Goal: Find specific page/section: Find specific page/section

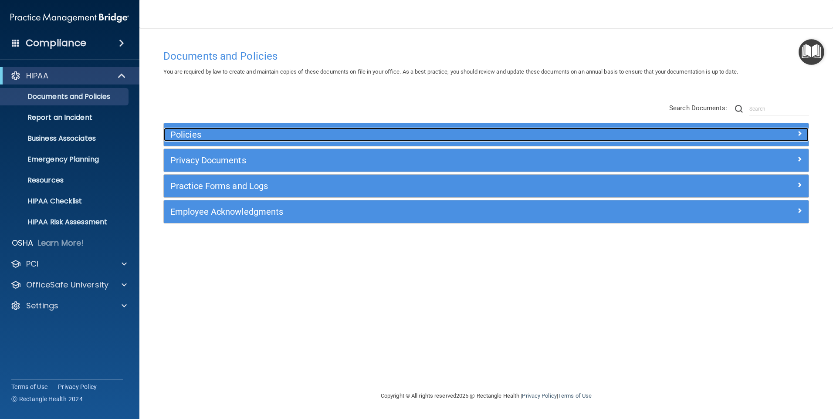
click at [188, 136] on h5 "Policies" at bounding box center [405, 135] width 471 height 10
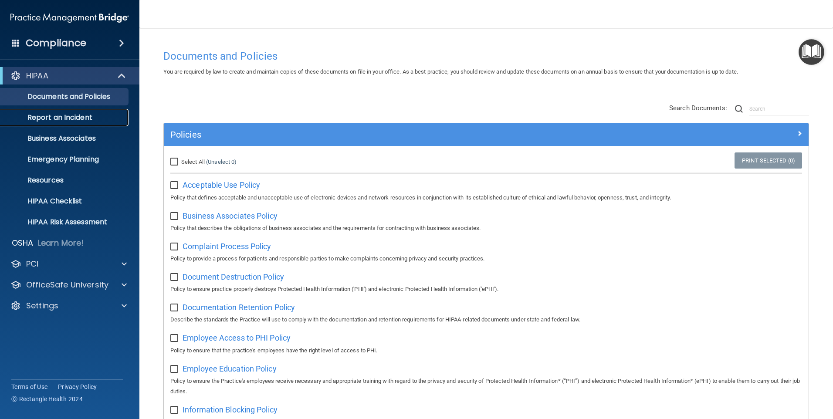
click at [58, 121] on p "Report an Incident" at bounding box center [65, 117] width 119 height 9
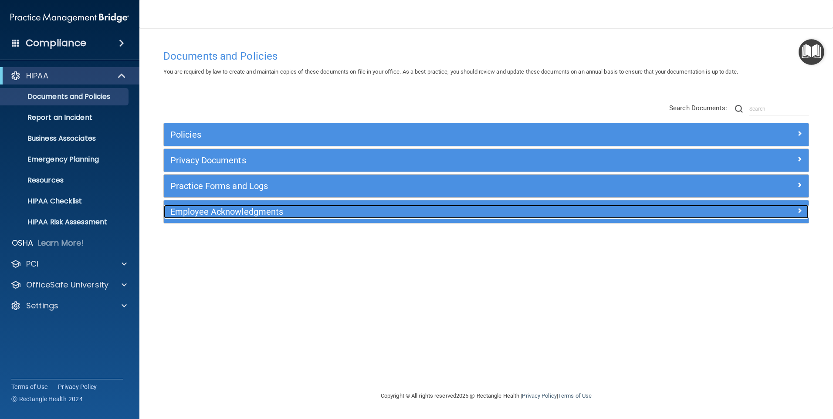
click at [182, 209] on h5 "Employee Acknowledgments" at bounding box center [405, 212] width 471 height 10
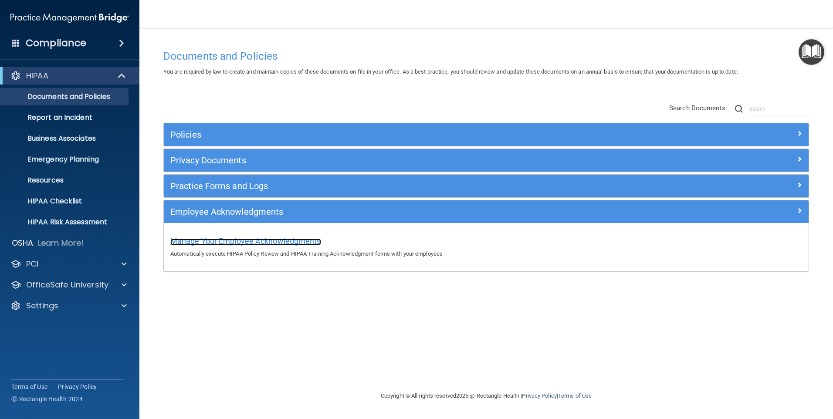
click at [196, 242] on span "Manage Your Employee Acknowledgments" at bounding box center [245, 241] width 151 height 9
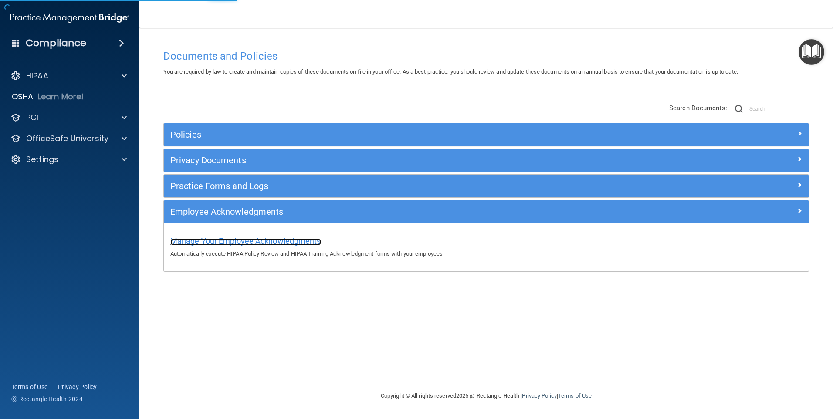
click at [200, 238] on span "Manage Your Employee Acknowledgments" at bounding box center [245, 241] width 151 height 9
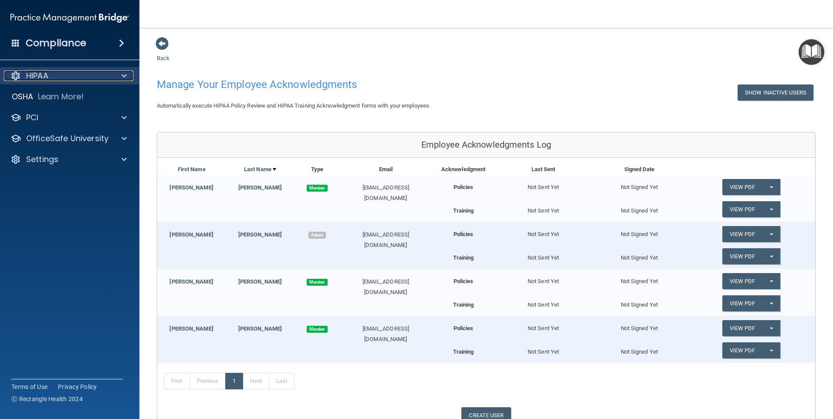
click at [43, 81] on p "HIPAA" at bounding box center [37, 76] width 22 height 10
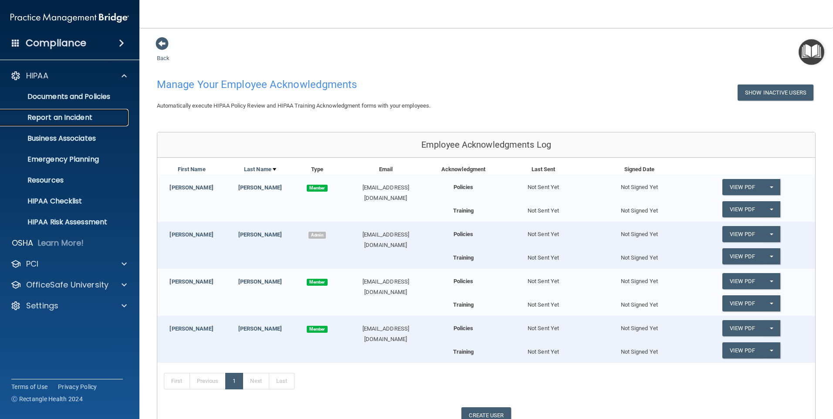
click at [60, 114] on p "Report an Incident" at bounding box center [65, 117] width 119 height 9
